Goal: Book appointment/travel/reservation

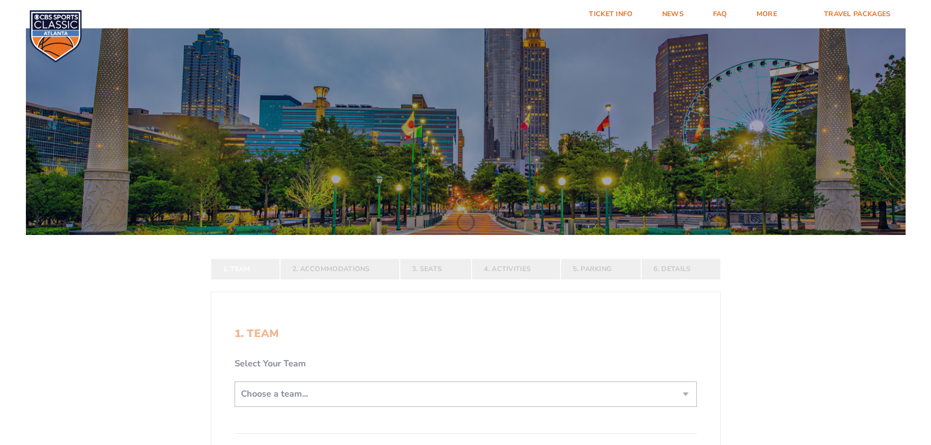
scroll to position [196, 0]
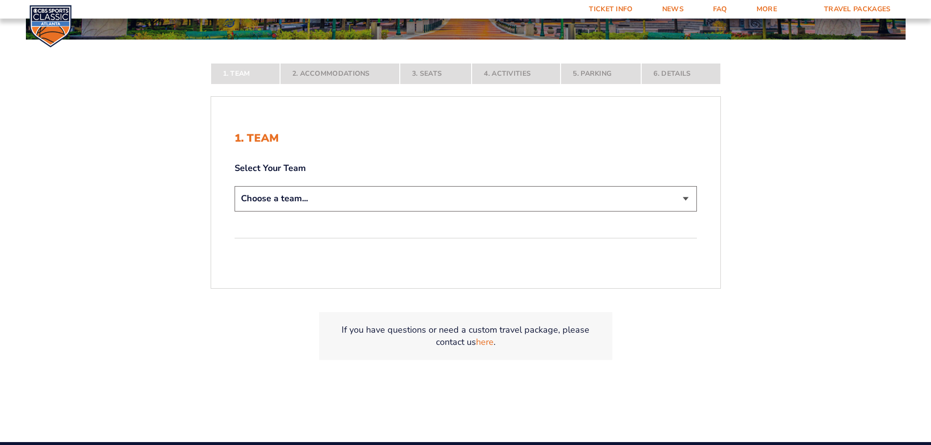
click at [385, 211] on select "Choose a team... [US_STATE] Wildcats [US_STATE] State Buckeyes [US_STATE] Tar H…" at bounding box center [466, 198] width 463 height 25
select select "12757"
click at [235, 211] on select "Choose a team... [US_STATE] Wildcats [US_STATE] State Buckeyes [US_STATE] Tar H…" at bounding box center [466, 198] width 463 height 25
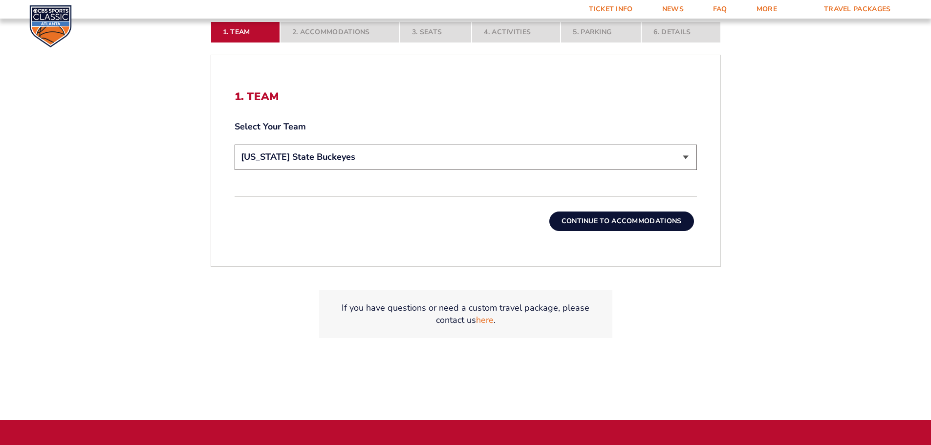
scroll to position [244, 0]
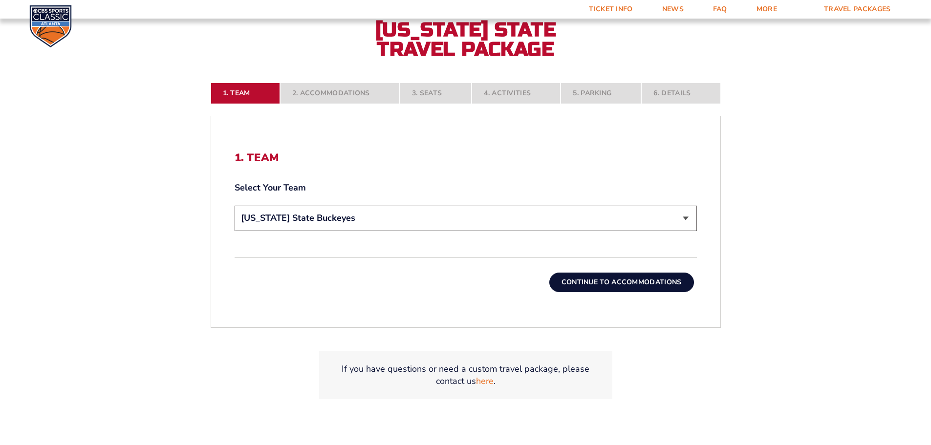
click at [624, 308] on div "1. Team Select Your Team Choose a team... [US_STATE] Wildcats [US_STATE] State …" at bounding box center [465, 222] width 509 height 188
click at [624, 280] on button "Continue To Accommodations" at bounding box center [622, 283] width 145 height 20
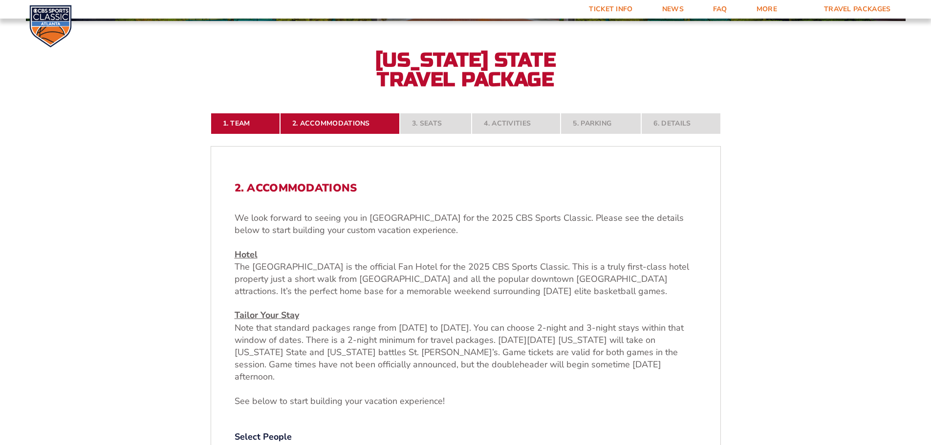
scroll to position [406, 0]
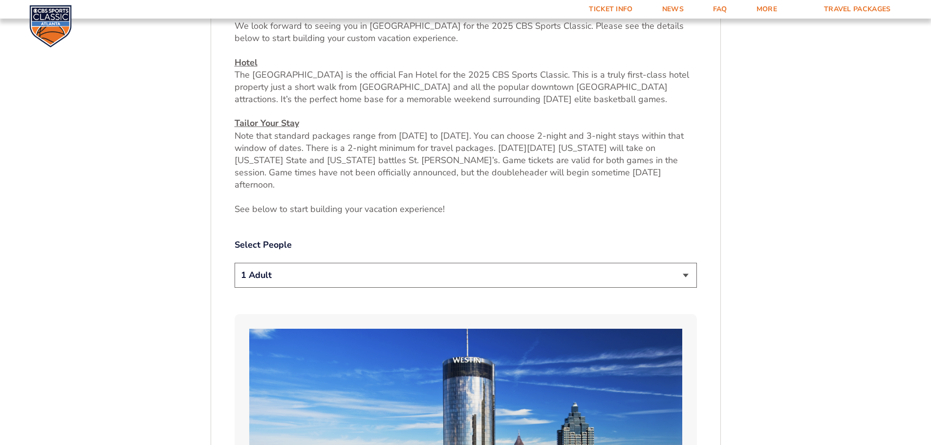
click at [278, 263] on select "1 Adult 2 Adults 3 Adults 4 Adults 2 Adults + 1 Child 2 Adults + 2 Children 2 A…" at bounding box center [466, 275] width 463 height 25
select select "2 Adults"
click at [235, 263] on select "1 Adult 2 Adults 3 Adults 4 Adults 2 Adults + 1 Child 2 Adults + 2 Children 2 A…" at bounding box center [466, 275] width 463 height 25
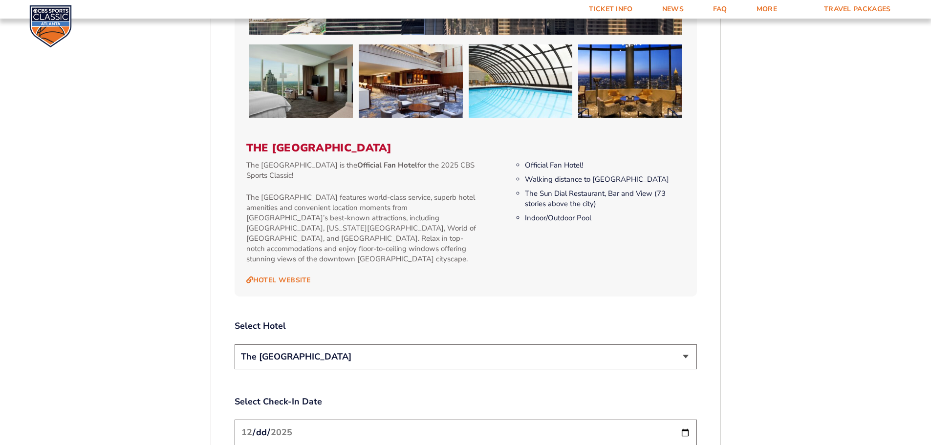
scroll to position [1091, 0]
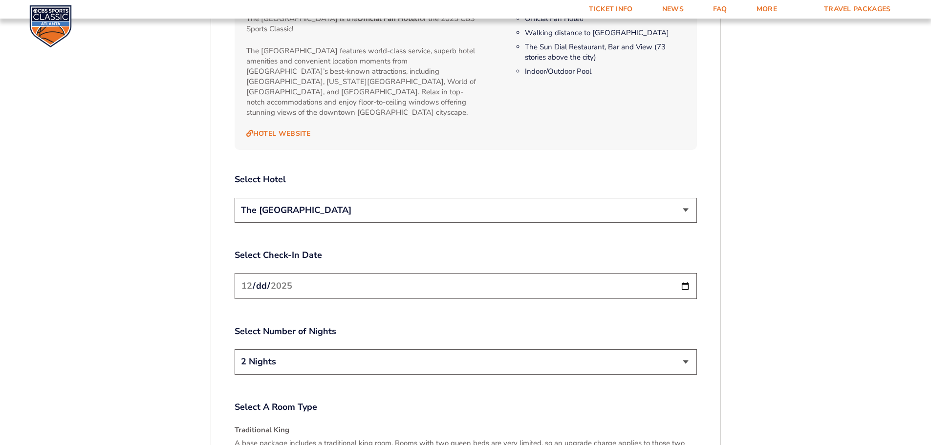
click at [400, 273] on input "[DATE]" at bounding box center [466, 286] width 463 height 26
click at [499, 350] on select "2 Nights 3 Nights" at bounding box center [466, 362] width 463 height 25
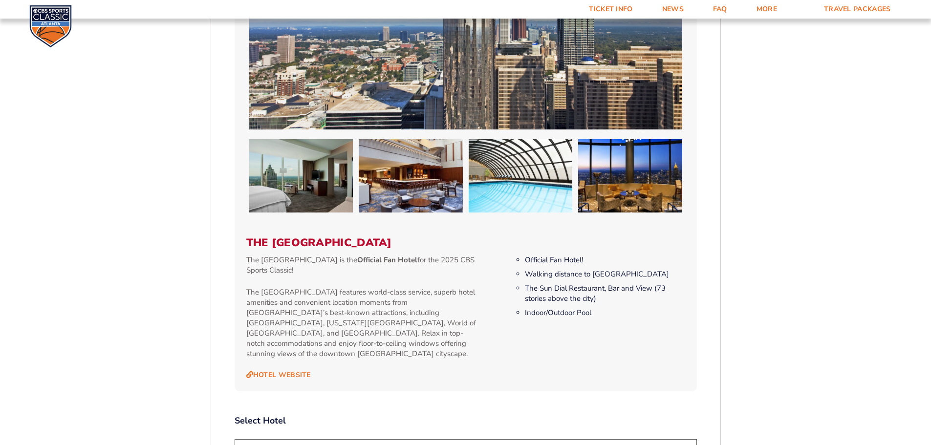
scroll to position [1042, 0]
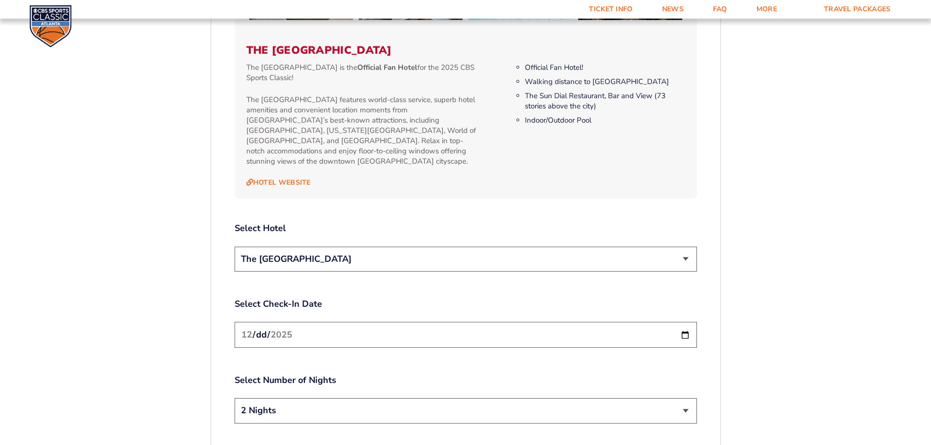
click at [375, 398] on select "2 Nights 3 Nights" at bounding box center [466, 410] width 463 height 25
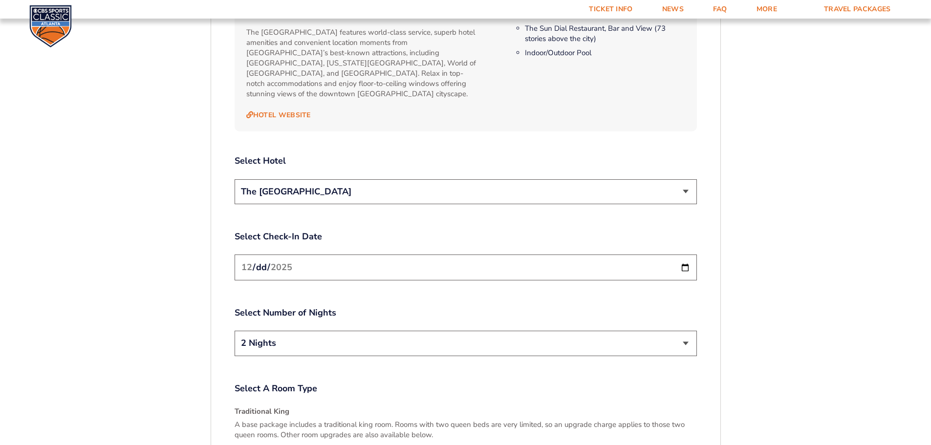
scroll to position [1140, 0]
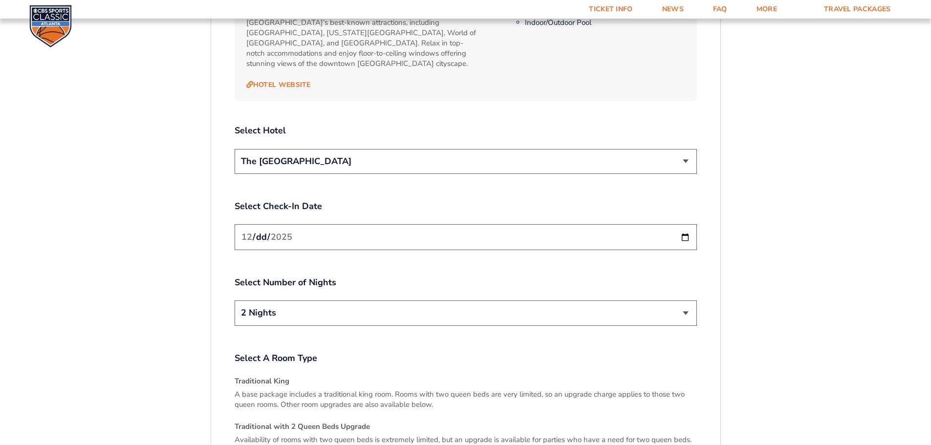
click at [294, 301] on select "2 Nights 3 Nights" at bounding box center [466, 313] width 463 height 25
select select "3 Nights"
click at [235, 301] on select "2 Nights 3 Nights" at bounding box center [466, 313] width 463 height 25
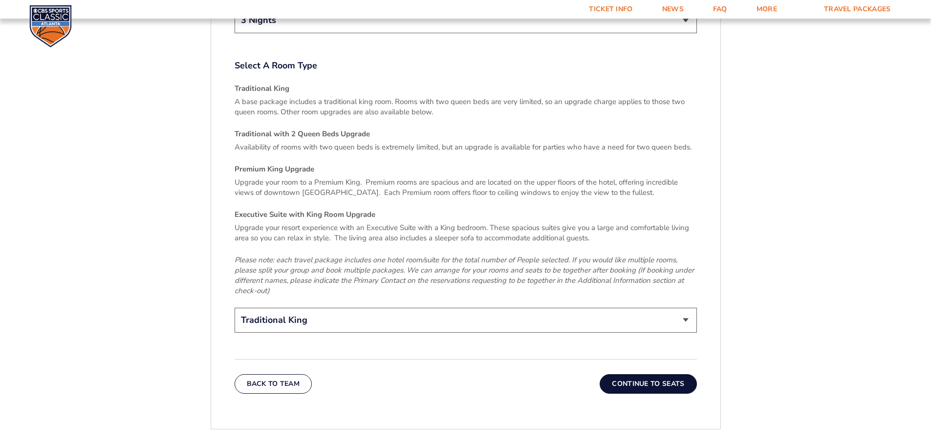
scroll to position [1433, 0]
click at [355, 308] on select "Traditional King Traditional with 2 Queen Beds Upgrade (+$95 per night) Premium…" at bounding box center [466, 320] width 463 height 25
select select "Traditional with 2 Queen Beds Upgrade"
click at [235, 308] on select "Traditional King Traditional with 2 Queen Beds Upgrade (+$95 per night) Premium…" at bounding box center [466, 320] width 463 height 25
click at [622, 374] on button "Continue To Seats" at bounding box center [648, 384] width 97 height 20
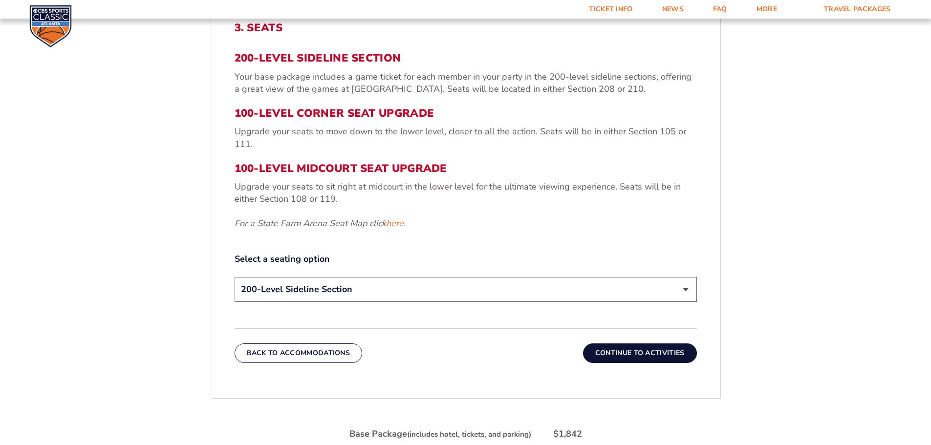
scroll to position [357, 0]
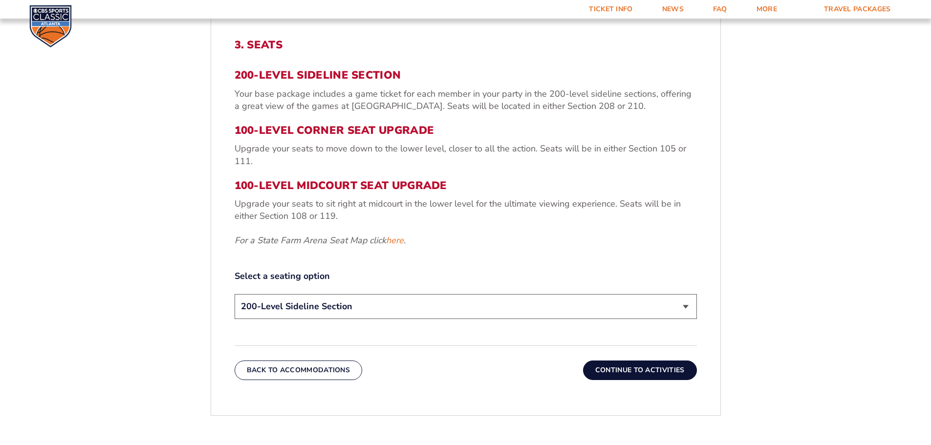
click at [401, 301] on select "200-Level Sideline Section 100-Level Corner Seat Upgrade (+$120 per person) 100…" at bounding box center [466, 306] width 463 height 25
click at [749, 293] on form "[US_STATE] [US_STATE] Travel Package [US_STATE][GEOGRAPHIC_DATA] [US_STATE] Sta…" at bounding box center [465, 146] width 931 height 1006
click at [653, 370] on button "Continue To Activities" at bounding box center [640, 371] width 114 height 20
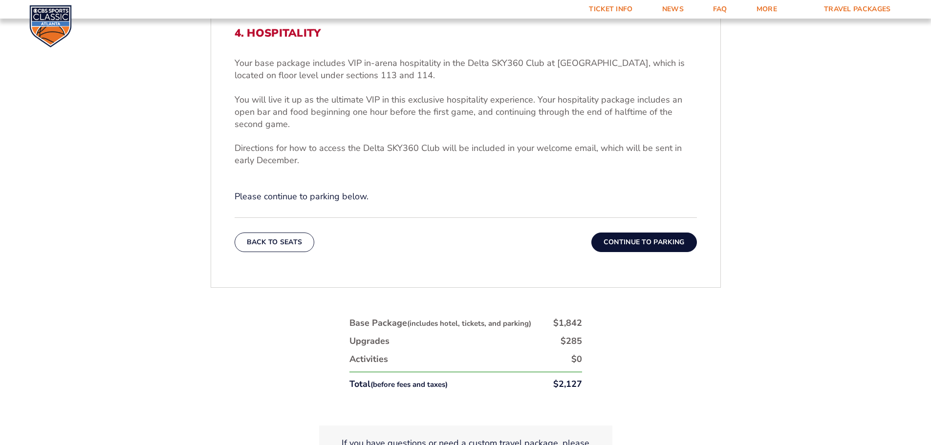
scroll to position [504, 0]
